Goal: Information Seeking & Learning: Learn about a topic

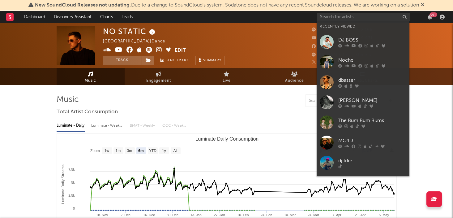
select select "6m"
click at [348, 19] on input "text" at bounding box center [363, 17] width 93 height 8
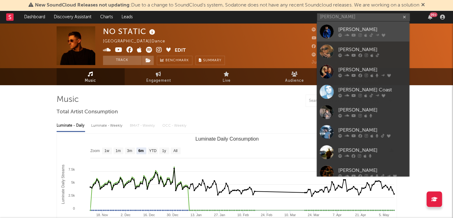
type input "[PERSON_NAME]"
click at [352, 30] on div "[PERSON_NAME]" at bounding box center [372, 29] width 68 height 7
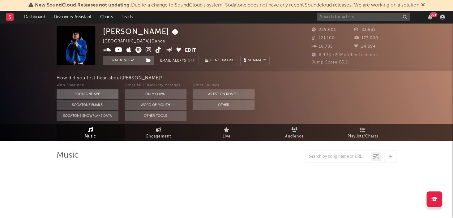
select select "6m"
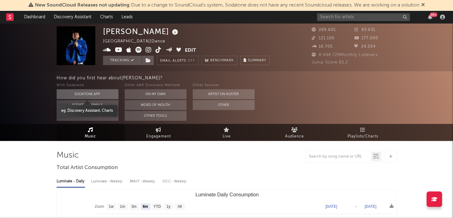
click at [103, 93] on button "Sodatone App" at bounding box center [88, 94] width 62 height 10
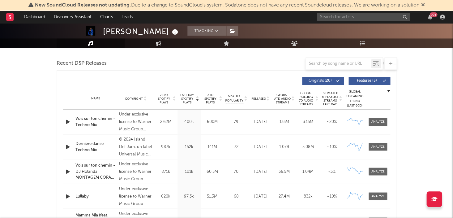
scroll to position [228, 0]
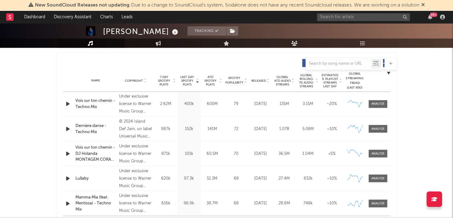
click at [381, 107] on div "Name Vois sur ton chemin - Techno Mix Copyright Under exclusive license to Warn…" at bounding box center [226, 103] width 327 height 24
click at [381, 102] on div at bounding box center [377, 103] width 13 height 5
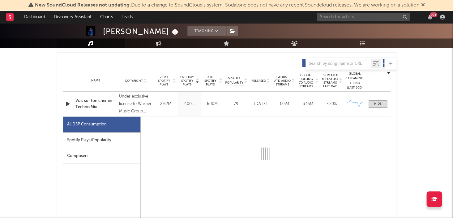
click at [118, 138] on div "Spotify Plays/Popularity" at bounding box center [101, 140] width 77 height 16
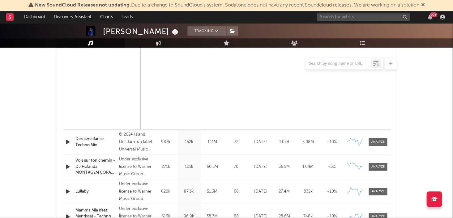
scroll to position [517, 0]
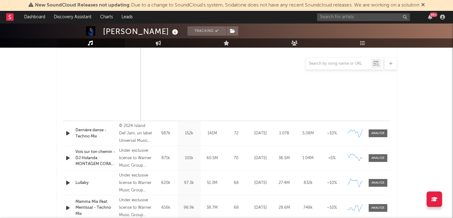
select select "6m"
select select "1w"
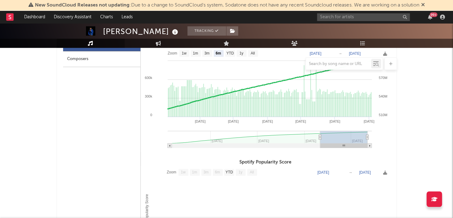
scroll to position [304, 0]
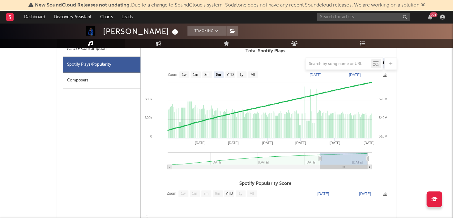
drag, startPoint x: 368, startPoint y: 156, endPoint x: 412, endPoint y: 156, distance: 44.2
click at [185, 74] on text "1w" at bounding box center [183, 74] width 5 height 4
select select "1w"
type input "[DATE]"
